Goal: Information Seeking & Learning: Learn about a topic

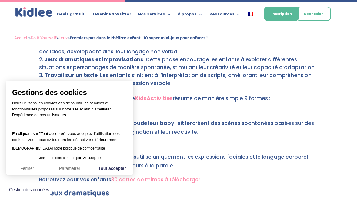
scroll to position [671, 0]
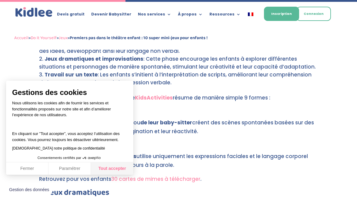
click at [117, 170] on button "Tout accepter" at bounding box center [112, 168] width 42 height 13
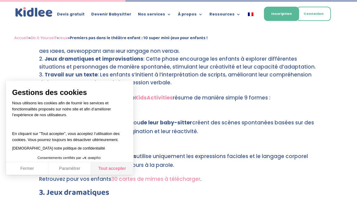
checkbox input "true"
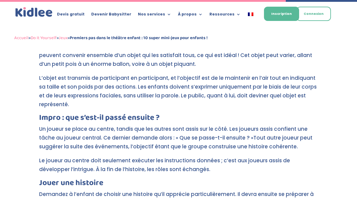
scroll to position [1530, 0]
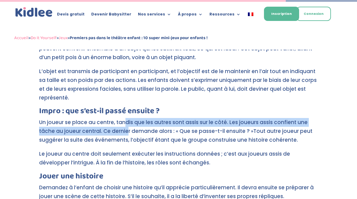
drag, startPoint x: 124, startPoint y: 108, endPoint x: 127, endPoint y: 111, distance: 4.3
click at [127, 118] on p "Un joueur se place au centre, tandis que les autres sont assis sur le côté. Les…" at bounding box center [178, 134] width 279 height 32
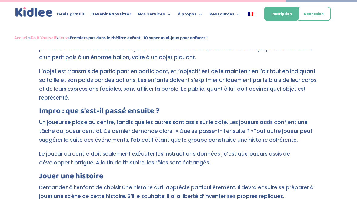
click at [131, 130] on p "Un joueur se place au centre, tandis que les autres sont assis sur le côté. Les…" at bounding box center [178, 134] width 279 height 32
drag, startPoint x: 65, startPoint y: 114, endPoint x: 81, endPoint y: 116, distance: 16.5
click at [81, 118] on p "Un joueur se place au centre, tandis que les autres sont assis sur le côté. Les…" at bounding box center [178, 134] width 279 height 32
click at [115, 127] on p "Un joueur se place au centre, tandis que les autres sont assis sur le côté. Les…" at bounding box center [178, 134] width 279 height 32
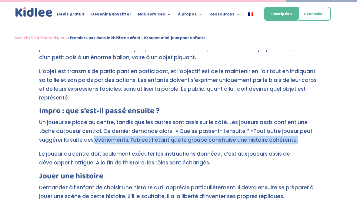
drag, startPoint x: 92, startPoint y: 124, endPoint x: 101, endPoint y: 127, distance: 9.6
click at [101, 127] on p "Un joueur se place au centre, tandis que les autres sont assis sur le côté. Les…" at bounding box center [178, 134] width 279 height 32
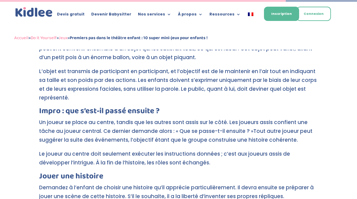
click at [116, 150] on p "Le joueur au centre doit seulement exécuter les instructions données ; c’est au…" at bounding box center [178, 161] width 279 height 23
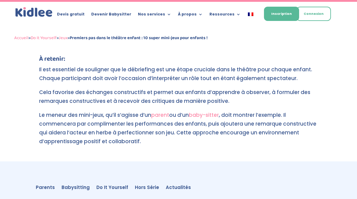
scroll to position [2118, 0]
